Goal: Information Seeking & Learning: Learn about a topic

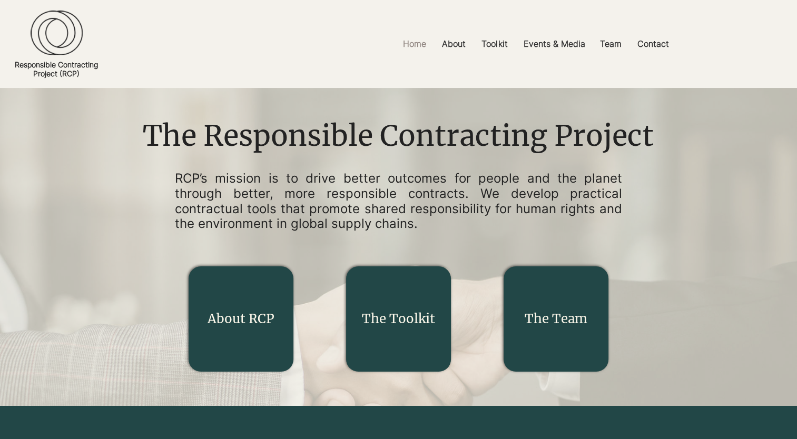
click at [264, 329] on div "main content" at bounding box center [241, 319] width 105 height 105
click at [228, 319] on link "About RCP" at bounding box center [241, 319] width 67 height 16
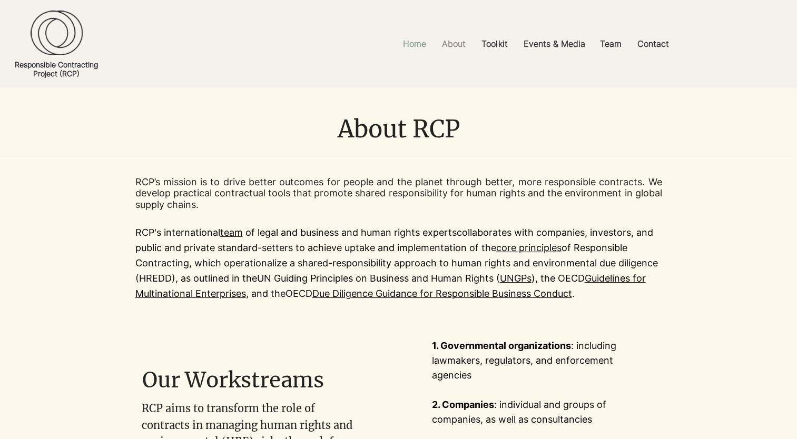
click at [414, 47] on p "Home" at bounding box center [415, 44] width 34 height 24
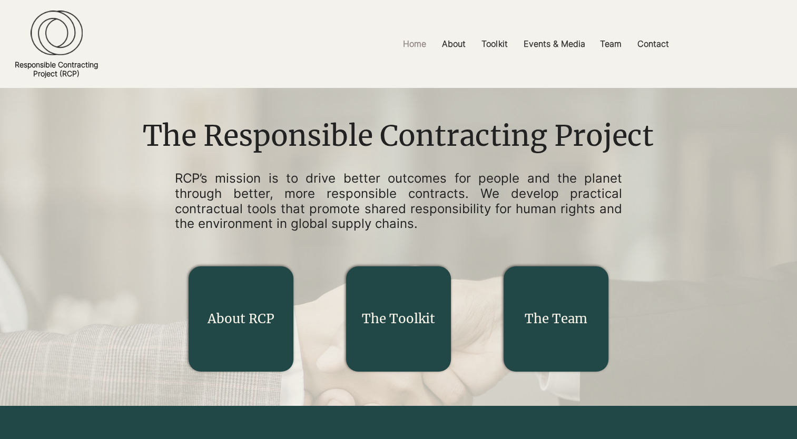
click at [394, 311] on link "The Toolkit" at bounding box center [398, 319] width 73 height 16
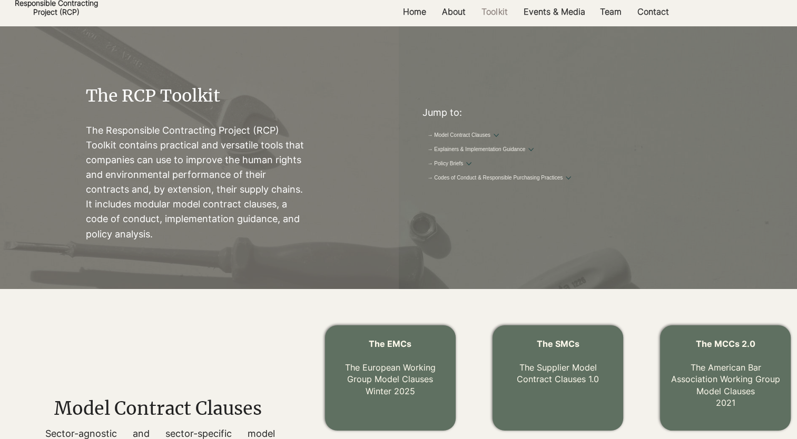
scroll to position [158, 0]
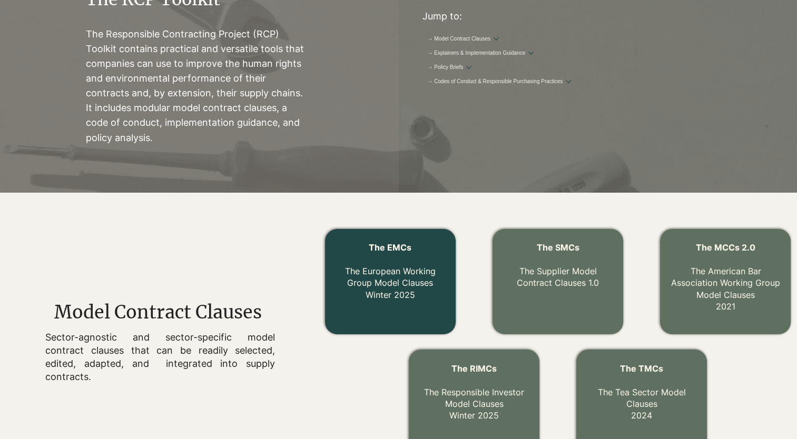
click at [387, 268] on link "The EMCs The European Working Group Model Clauses Winter 2025" at bounding box center [390, 271] width 91 height 58
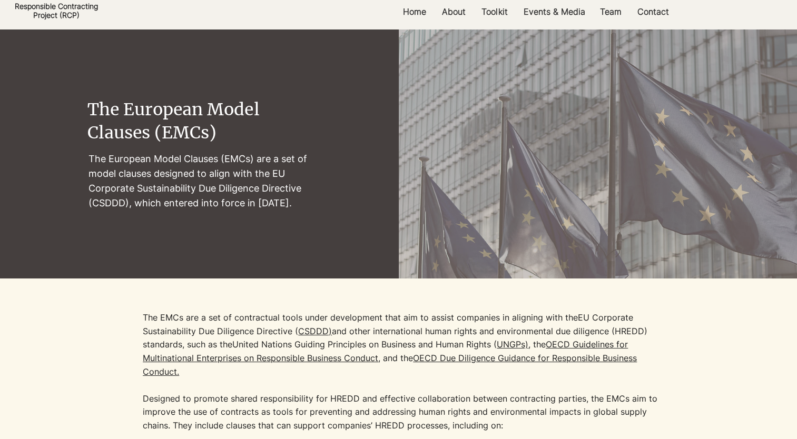
scroll to position [53, 0]
